Goal: Task Accomplishment & Management: Manage account settings

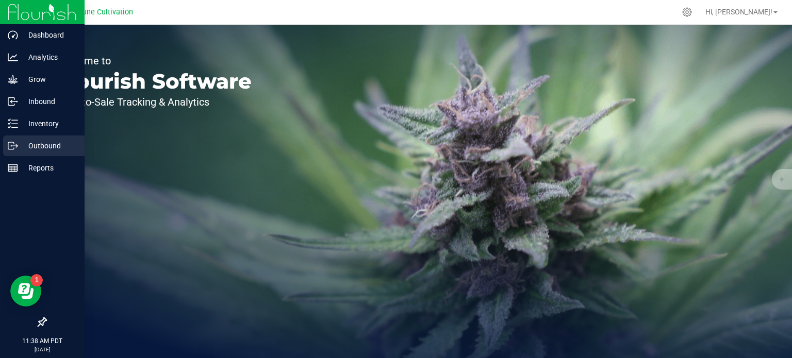
click at [16, 142] on icon at bounding box center [13, 146] width 10 height 10
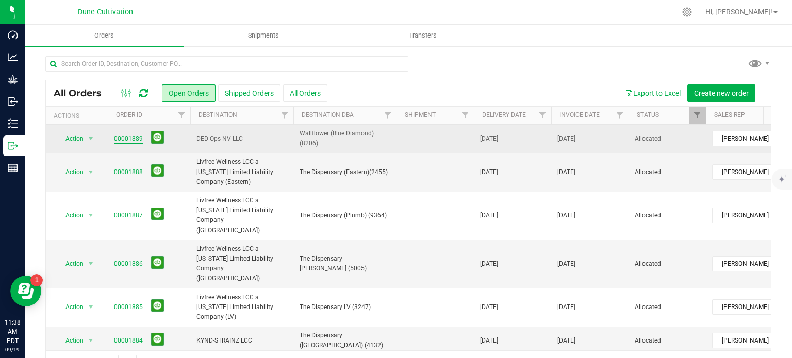
click at [129, 142] on link "00001889" at bounding box center [128, 139] width 29 height 10
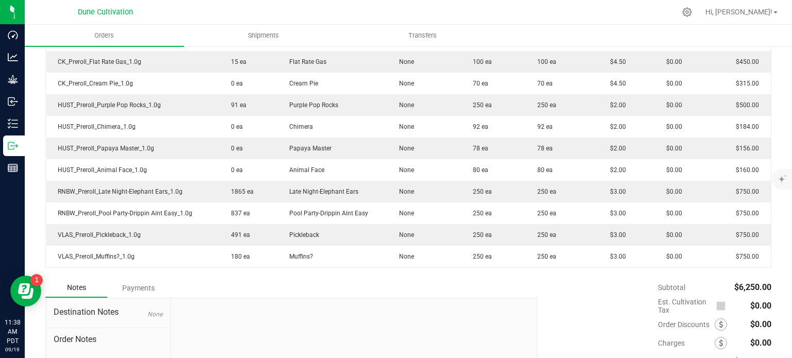
scroll to position [459, 0]
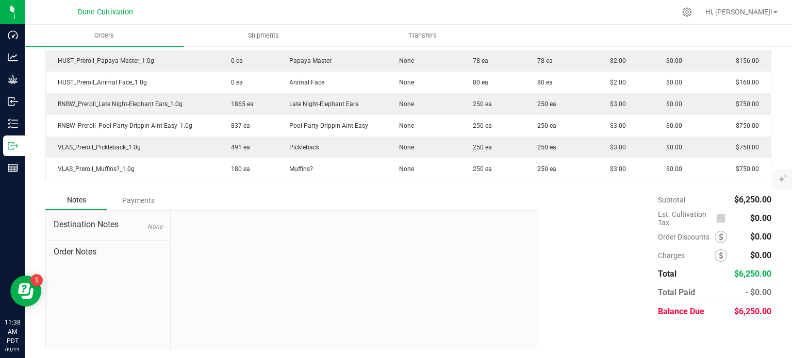
click at [747, 310] on span "$6,250.00" at bounding box center [752, 312] width 37 height 10
copy span "6,250.00"
click at [551, 296] on div "Subtotal $6,250.00 Est. Cultivation Tax $0.00" at bounding box center [650, 256] width 242 height 130
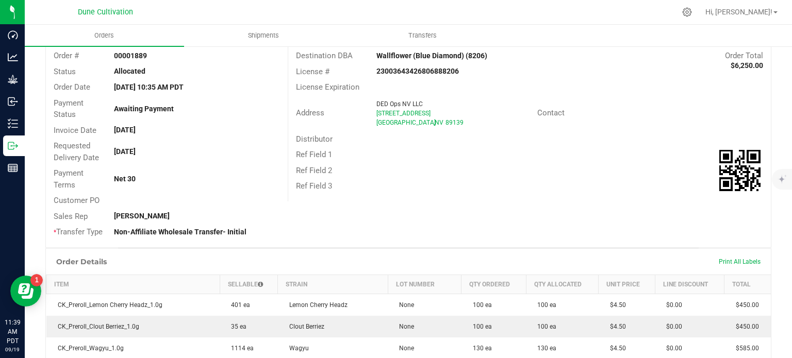
scroll to position [0, 0]
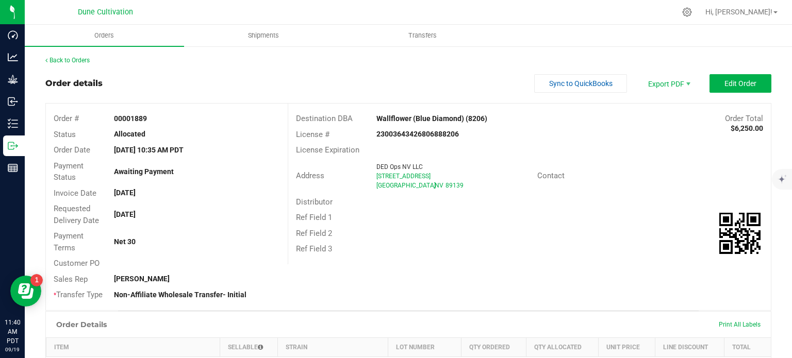
click at [621, 172] on div "Contact" at bounding box center [649, 176] width 241 height 16
click at [726, 87] on span "Edit Order" at bounding box center [740, 83] width 32 height 8
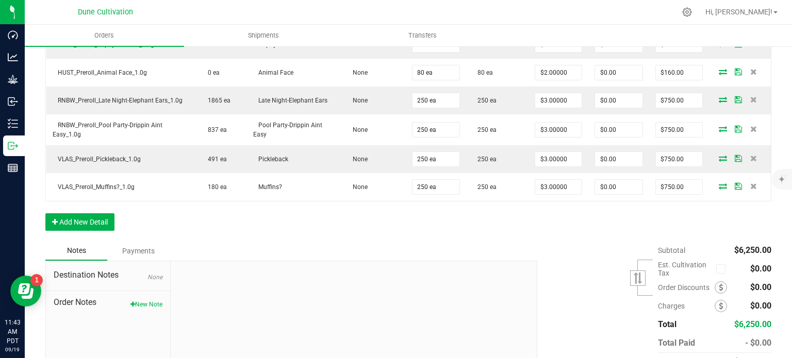
scroll to position [567, 0]
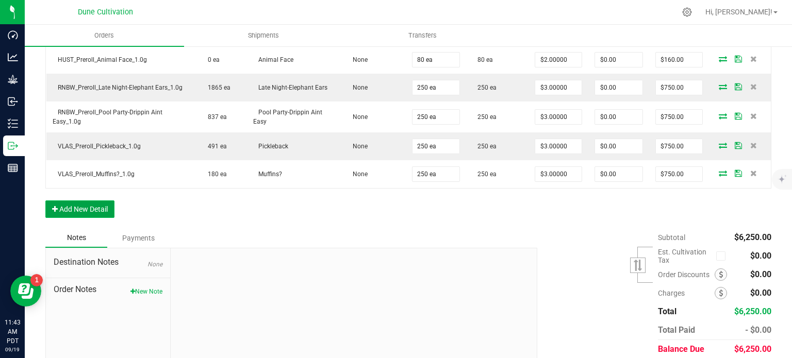
click at [80, 203] on button "Add New Detail" at bounding box center [79, 210] width 69 height 18
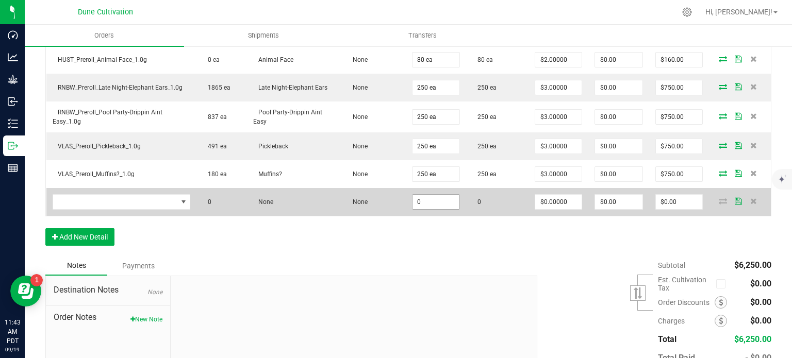
click at [427, 195] on input "0" at bounding box center [435, 202] width 47 height 14
click at [427, 195] on input "2" at bounding box center [435, 202] width 47 height 14
type input "23"
click at [538, 198] on input "0" at bounding box center [558, 202] width 46 height 14
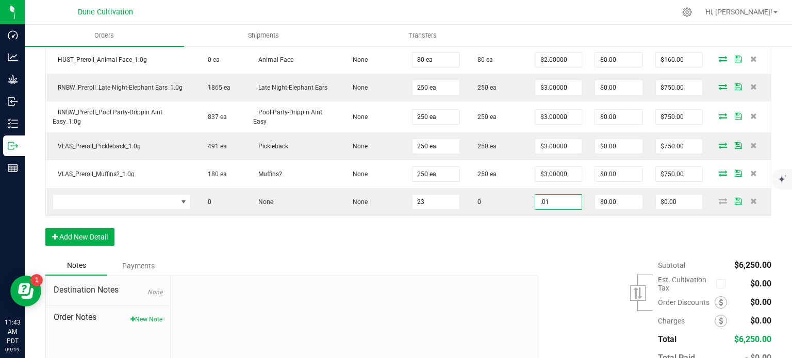
type input "$0.01000"
type input "$0.23"
click at [509, 249] on div "Order Details Print All Labels Item Sellable Strain Lot Number Qty Ordered Qty …" at bounding box center [408, 12] width 726 height 487
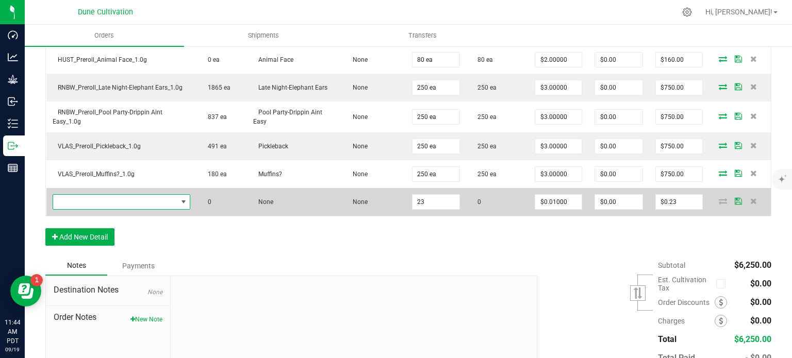
click at [139, 197] on span "NO DATA FOUND" at bounding box center [115, 202] width 124 height 14
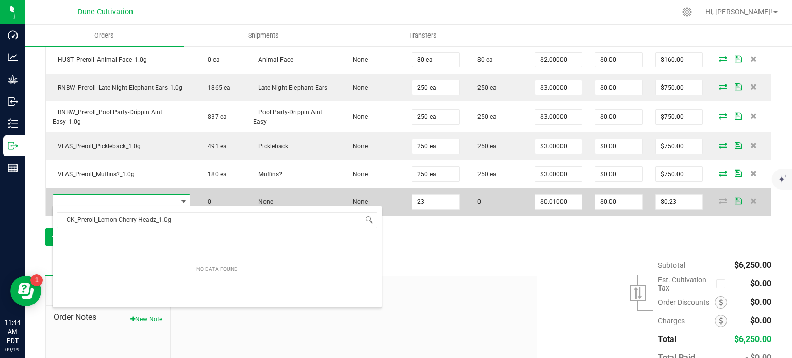
scroll to position [15, 134]
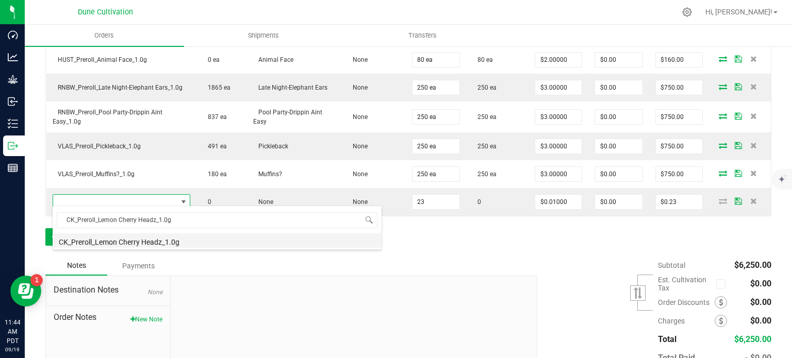
click at [128, 241] on li "CK_Preroll_Lemon Cherry Headz_1.0g" at bounding box center [217, 241] width 329 height 14
type input "23 ea"
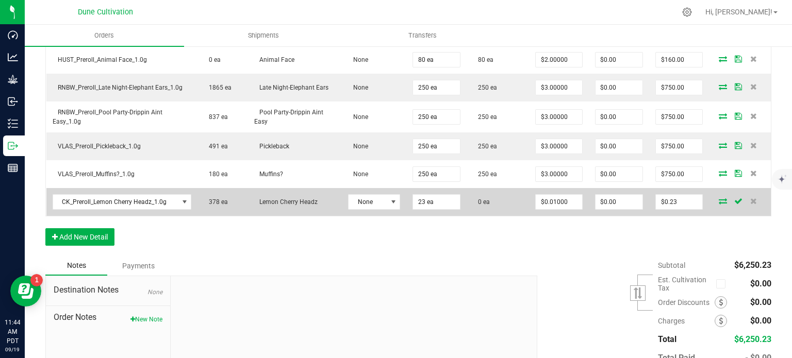
click at [715, 198] on span at bounding box center [722, 201] width 15 height 6
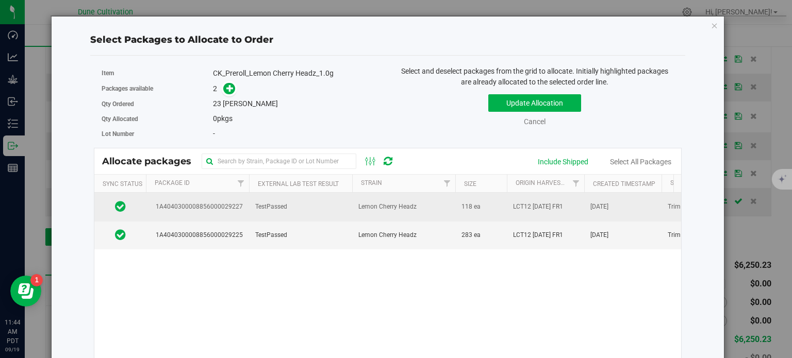
click at [229, 214] on td "1A4040300008856000029227" at bounding box center [197, 207] width 103 height 28
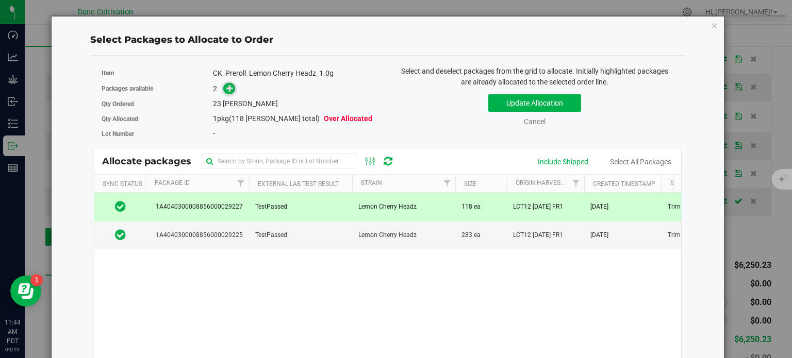
click at [226, 90] on icon at bounding box center [229, 88] width 7 height 7
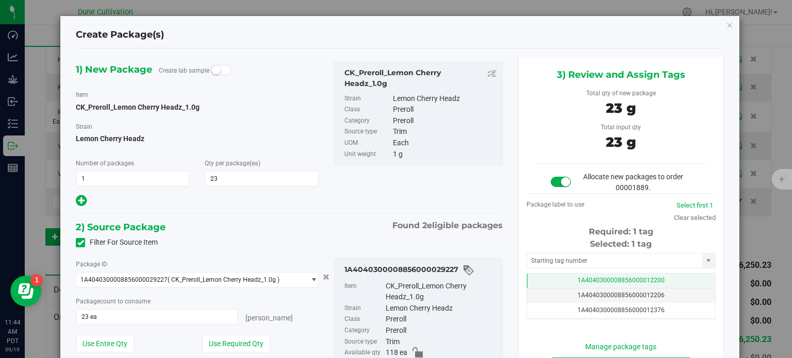
click at [592, 280] on span "1A4040300008856000012200" at bounding box center [620, 280] width 87 height 7
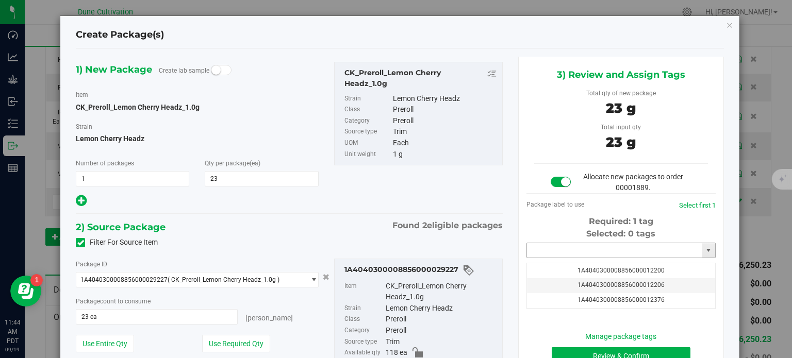
click at [583, 254] on input "text" at bounding box center [614, 250] width 175 height 14
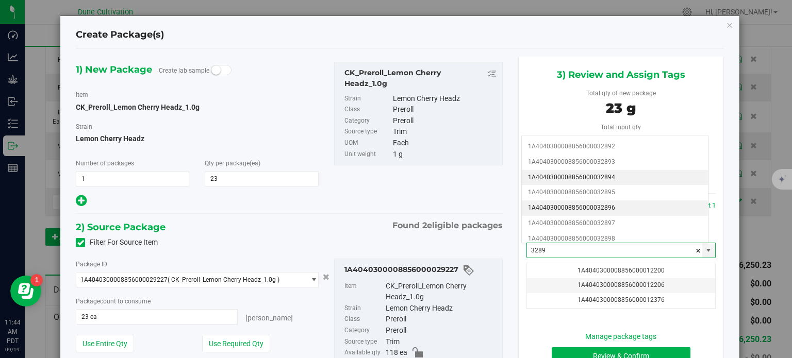
scroll to position [29, 0]
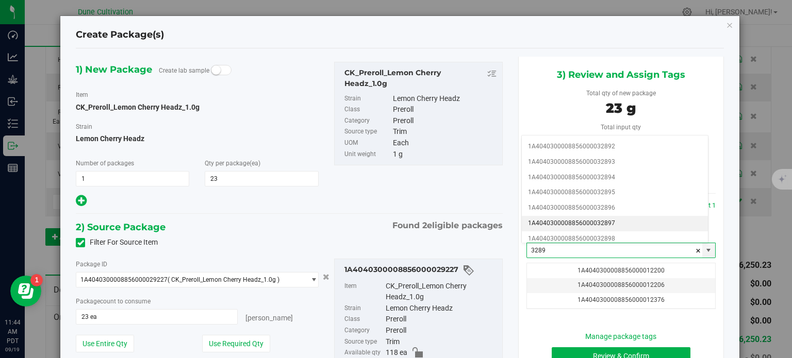
click at [585, 220] on li "1A4040300008856000032897" at bounding box center [615, 223] width 186 height 15
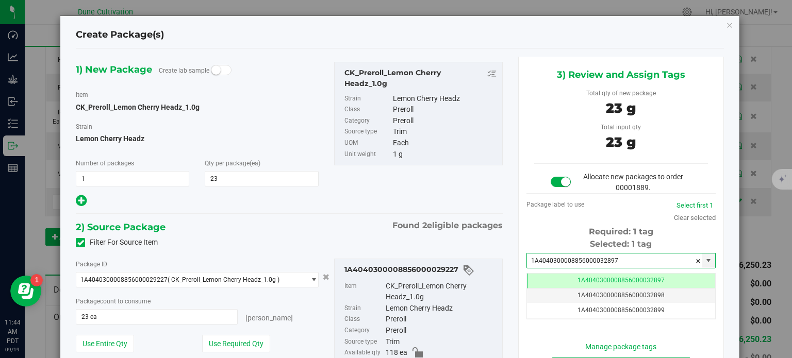
scroll to position [0, 0]
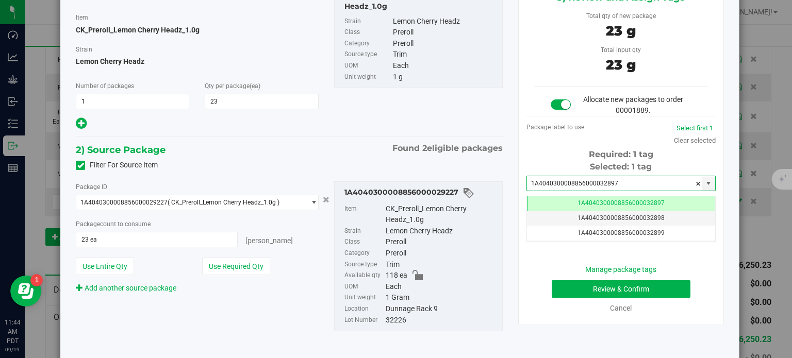
type input "1A4040300008856000032897"
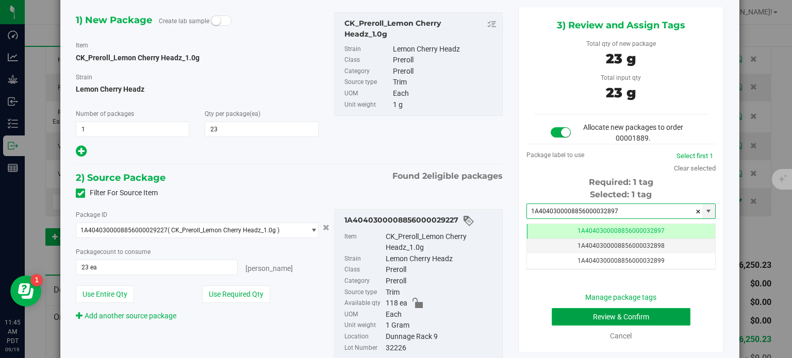
click at [576, 310] on button "Review & Confirm" at bounding box center [621, 317] width 139 height 18
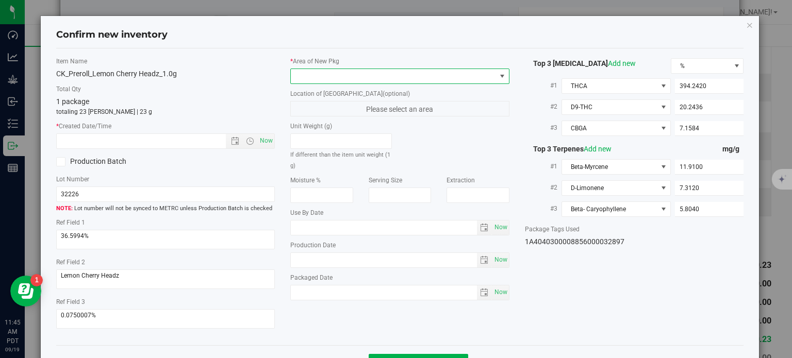
click at [390, 70] on span at bounding box center [393, 76] width 205 height 14
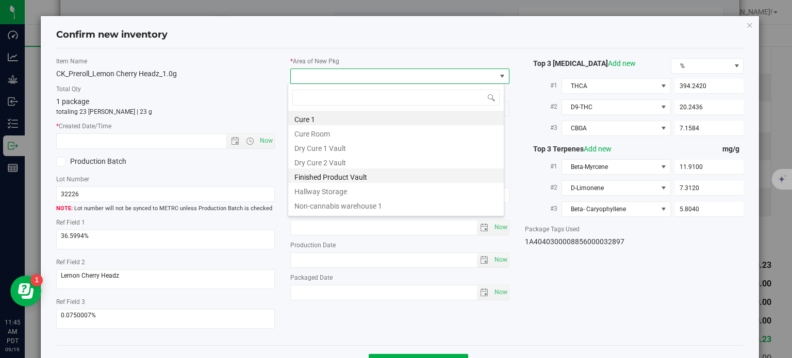
click at [345, 176] on li "Finished Product Vault" at bounding box center [396, 176] width 216 height 14
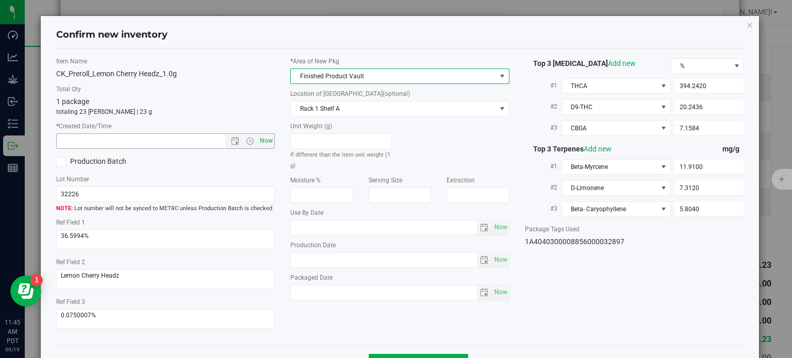
click at [267, 142] on span "Now" at bounding box center [267, 141] width 18 height 15
type input "9/19/2025 11:45 AM"
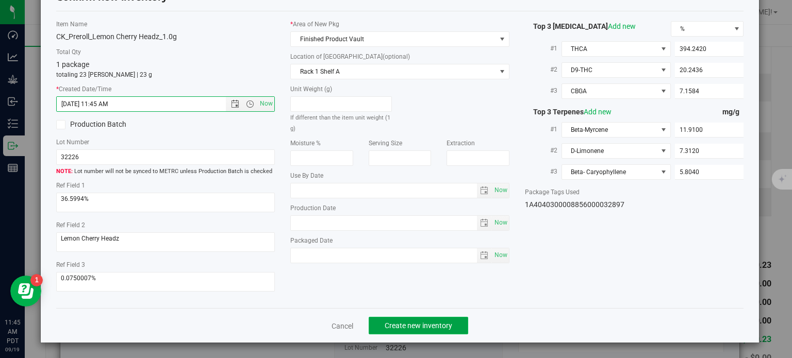
click at [421, 323] on span "Create new inventory" at bounding box center [419, 326] width 68 height 8
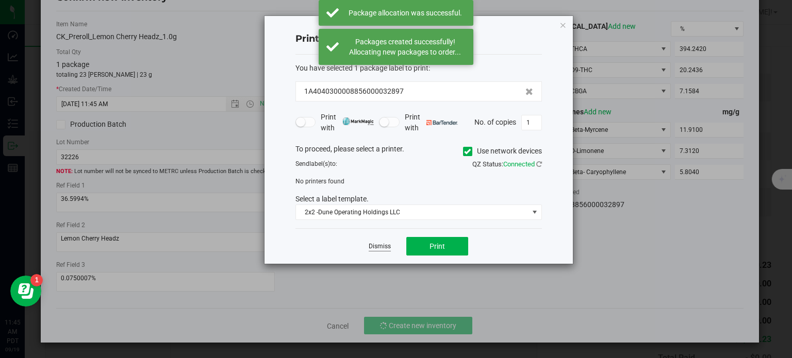
click at [384, 249] on link "Dismiss" at bounding box center [380, 246] width 22 height 9
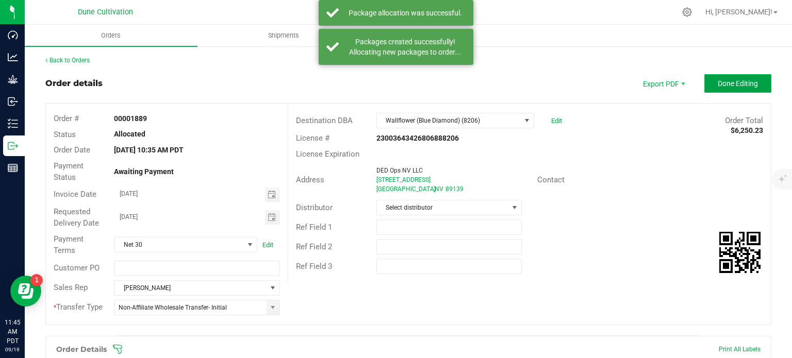
click at [720, 79] on span "Done Editing" at bounding box center [738, 83] width 40 height 8
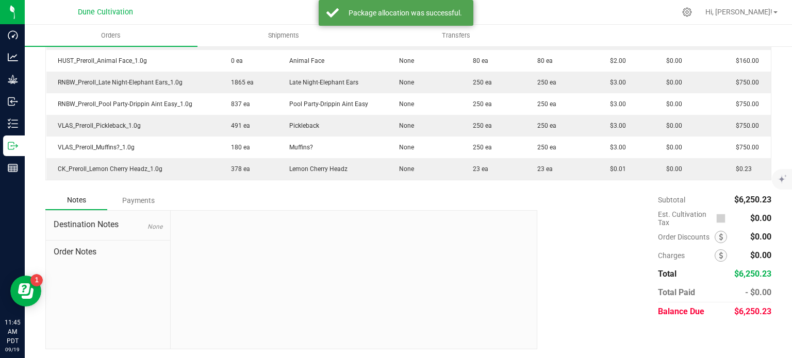
click at [743, 311] on span "$6,250.23" at bounding box center [752, 312] width 37 height 10
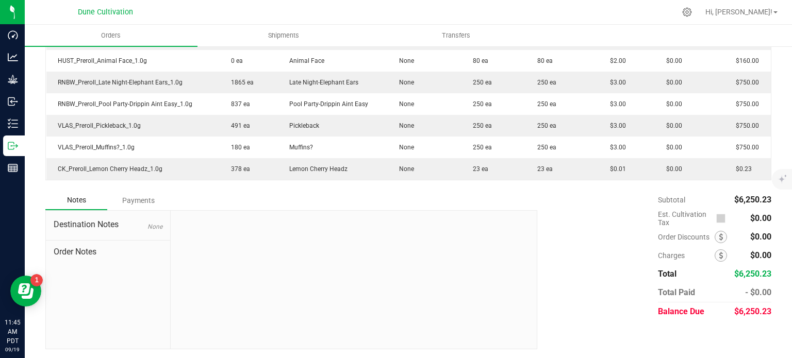
click at [743, 311] on span "$6,250.23" at bounding box center [752, 312] width 37 height 10
copy span "6,250.23"
click at [755, 299] on div "- $0.00" at bounding box center [753, 293] width 38 height 19
drag, startPoint x: 766, startPoint y: 311, endPoint x: 734, endPoint y: 313, distance: 32.1
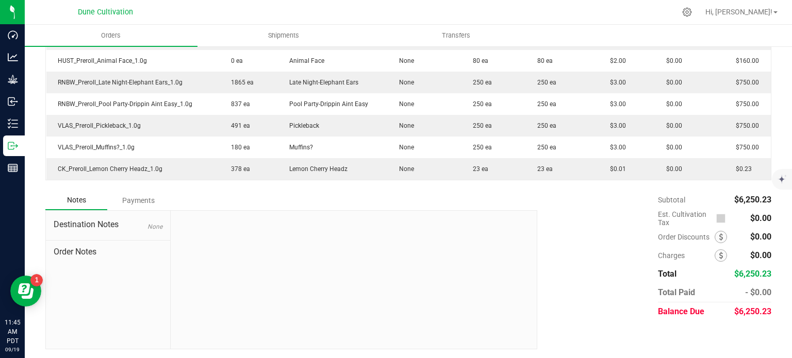
click at [734, 313] on span "$6,250.23" at bounding box center [752, 312] width 37 height 10
drag, startPoint x: 761, startPoint y: 312, endPoint x: 733, endPoint y: 311, distance: 27.9
click at [734, 311] on span "$6,250.23" at bounding box center [752, 312] width 37 height 10
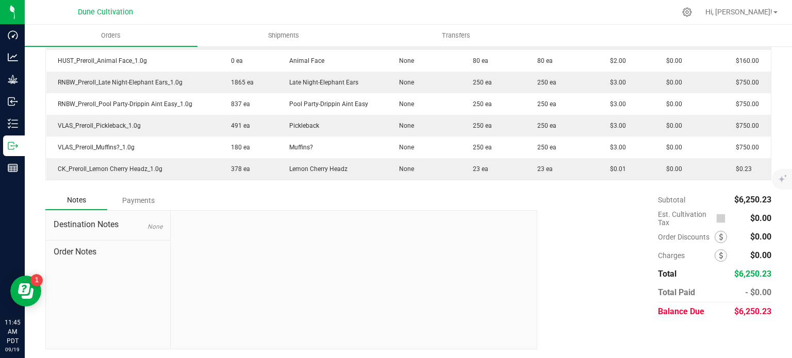
click at [763, 310] on span "$6,250.23" at bounding box center [752, 312] width 37 height 10
drag, startPoint x: 763, startPoint y: 309, endPoint x: 733, endPoint y: 311, distance: 30.0
click at [734, 311] on span "$6,250.23" at bounding box center [752, 312] width 37 height 10
copy span ",250.23"
drag, startPoint x: 729, startPoint y: 309, endPoint x: 766, endPoint y: 311, distance: 36.7
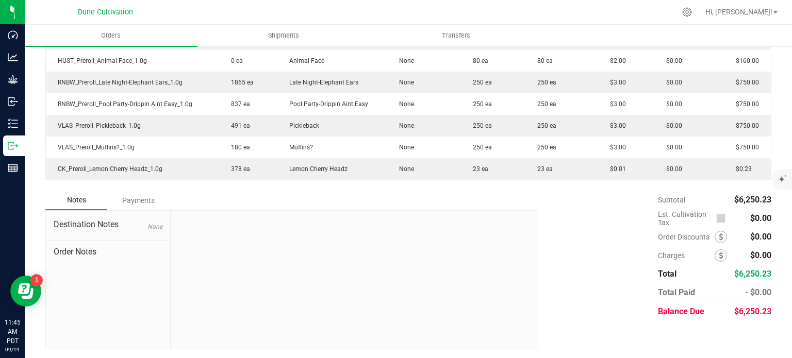
drag, startPoint x: 762, startPoint y: 310, endPoint x: 733, endPoint y: 312, distance: 28.9
click at [734, 312] on span "$6,250.23" at bounding box center [752, 312] width 37 height 10
copy span ",250.23"
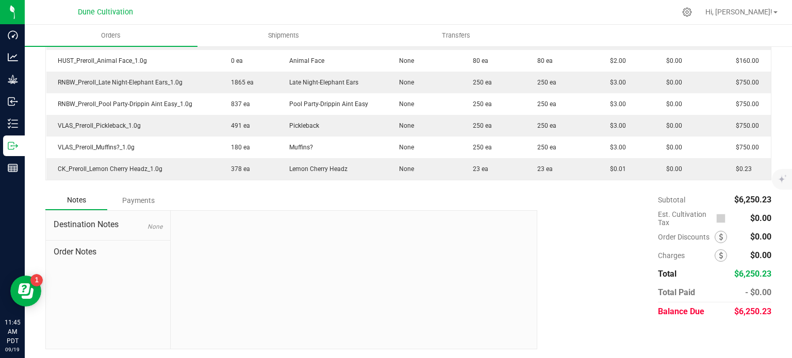
drag, startPoint x: 732, startPoint y: 309, endPoint x: 762, endPoint y: 317, distance: 31.5
click at [762, 317] on div "$6,250.23" at bounding box center [753, 312] width 38 height 19
copy span "6,250.23"
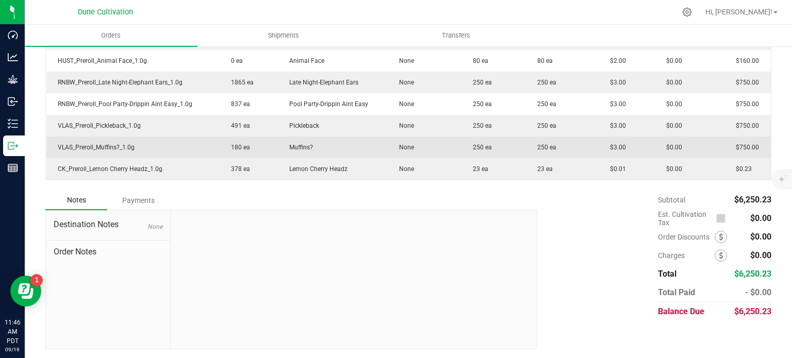
scroll to position [16, 0]
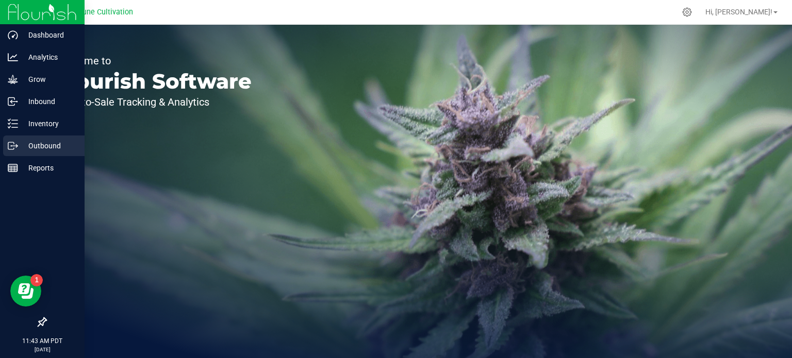
click at [10, 142] on icon at bounding box center [11, 145] width 6 height 7
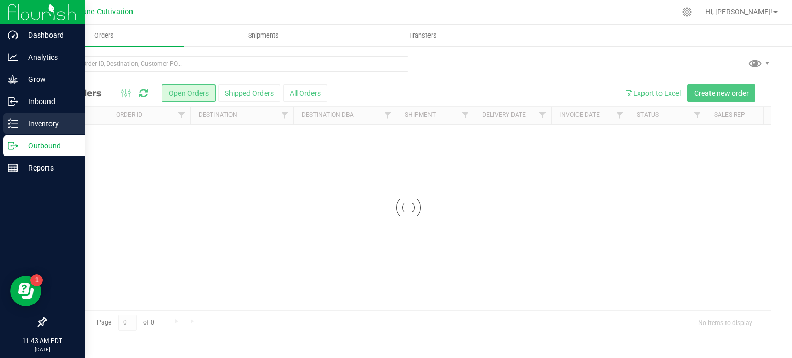
click at [38, 122] on p "Inventory" at bounding box center [49, 124] width 62 height 12
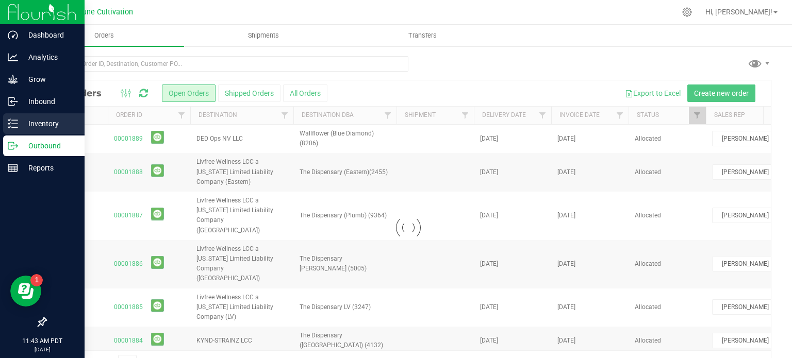
click at [38, 122] on p "Inventory" at bounding box center [49, 124] width 62 height 12
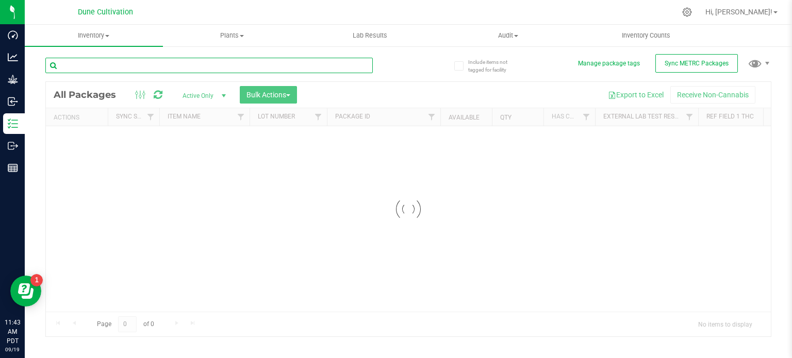
click at [122, 62] on div "Inventory All packages All inventory Waste log Create inventory Plants All plan…" at bounding box center [408, 192] width 767 height 334
paste input "29227"
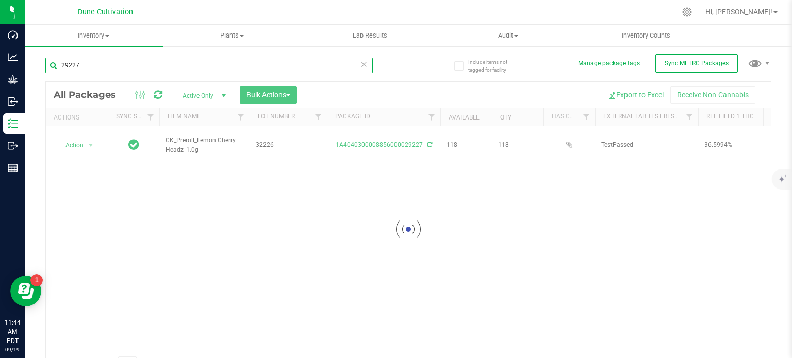
type input "29227"
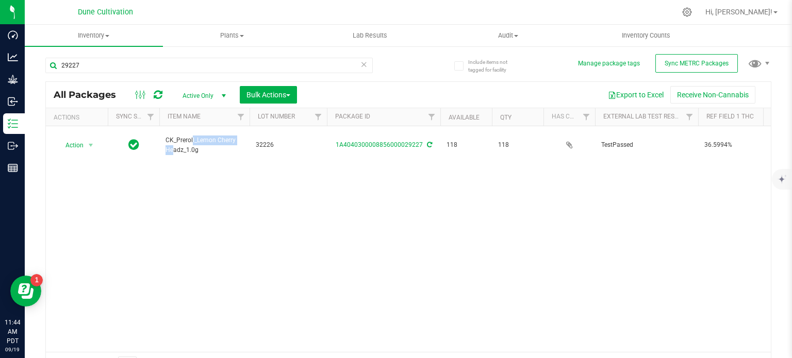
click at [187, 136] on span "CK_Preroll_Lemon Cherry Headz_1.0g" at bounding box center [204, 146] width 78 height 20
